Goal: Information Seeking & Learning: Understand process/instructions

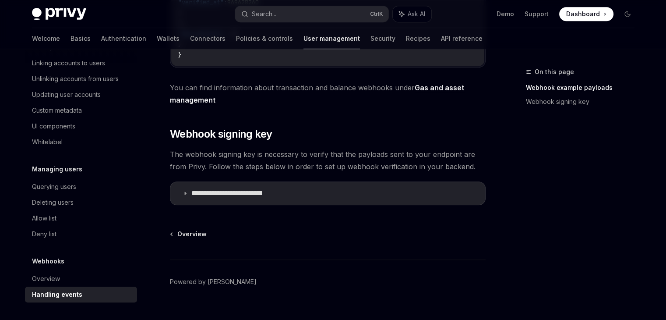
scroll to position [449, 0]
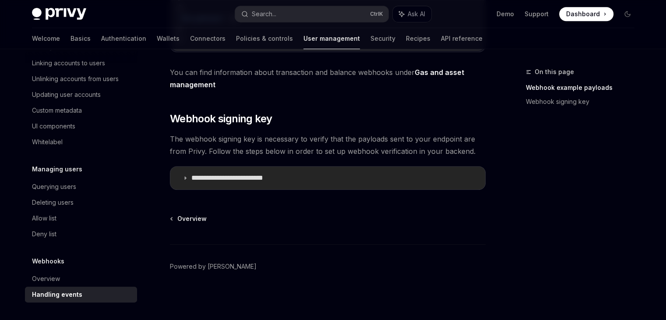
click at [206, 182] on p "**********" at bounding box center [239, 177] width 97 height 9
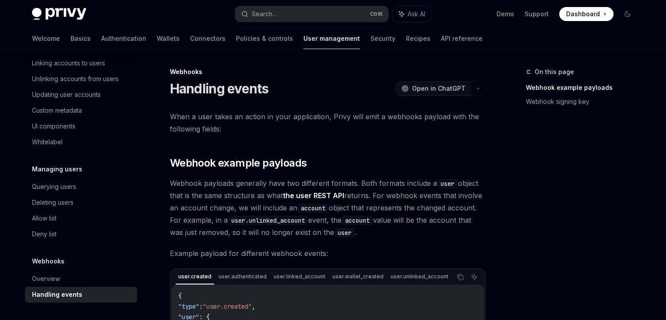
click at [421, 89] on span "Open in ChatGPT" at bounding box center [438, 88] width 53 height 9
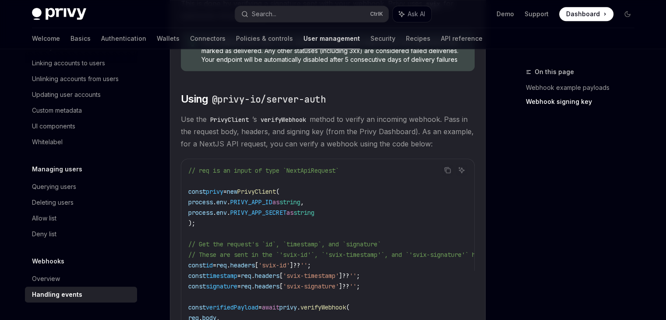
scroll to position [657, 0]
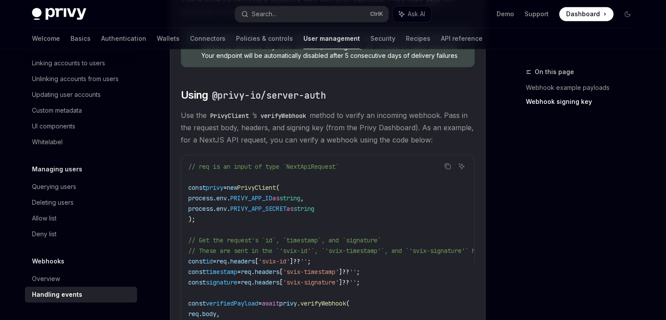
click at [296, 120] on code "verifyWebhook" at bounding box center [283, 116] width 53 height 10
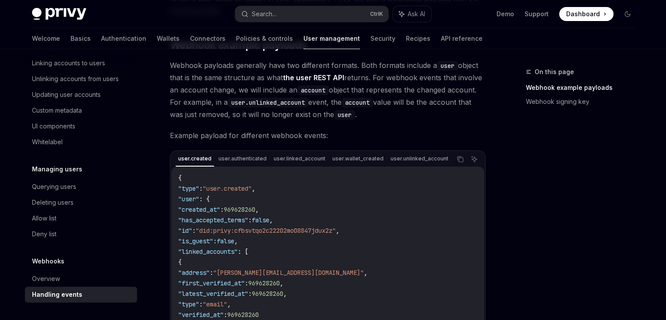
scroll to position [0, 0]
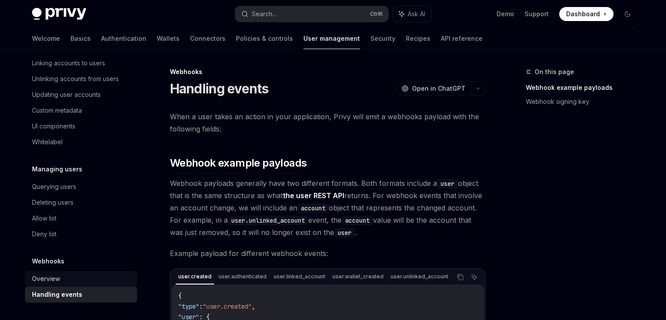
click at [47, 281] on div "Overview" at bounding box center [46, 278] width 28 height 11
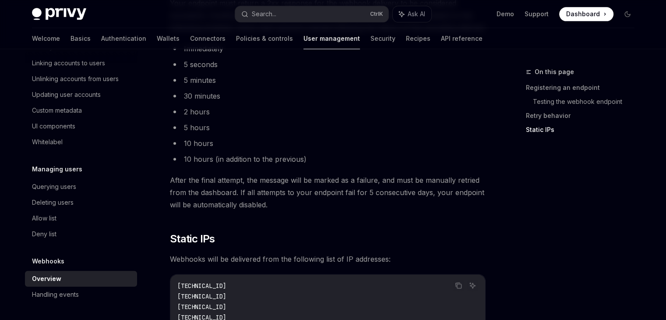
scroll to position [1139, 0]
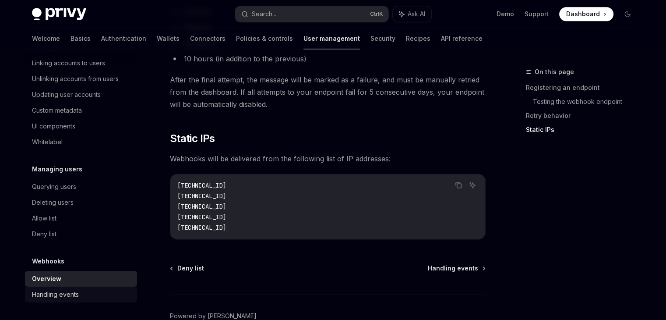
click at [65, 296] on div "Handling events" at bounding box center [55, 294] width 47 height 11
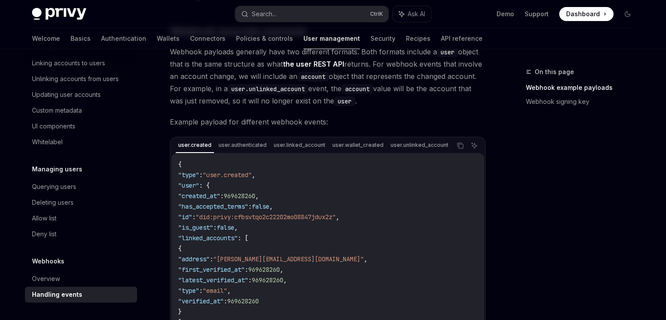
scroll to position [394, 0]
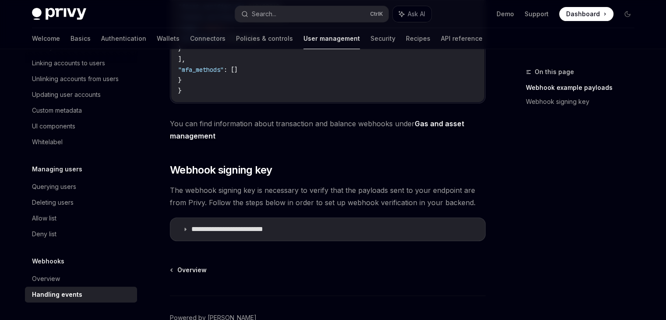
click at [217, 230] on p "**********" at bounding box center [239, 229] width 97 height 9
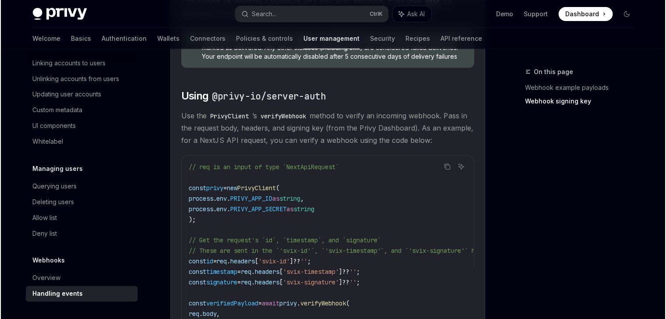
scroll to position [657, 0]
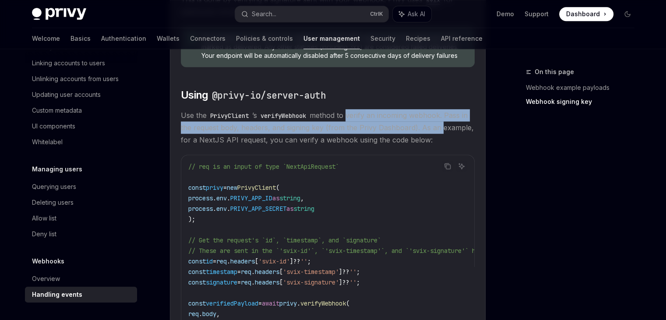
drag, startPoint x: 353, startPoint y: 118, endPoint x: 304, endPoint y: 134, distance: 51.4
click at [454, 135] on span "Use the PrivyClient ’s verifyWebhook method to verify an incoming webhook. Pass…" at bounding box center [328, 127] width 294 height 37
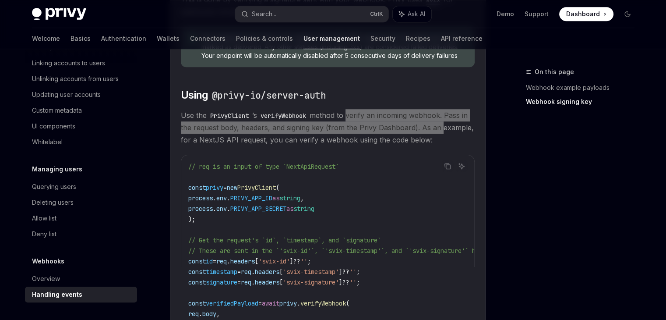
type textarea "*"
